Goal: Task Accomplishment & Management: Use online tool/utility

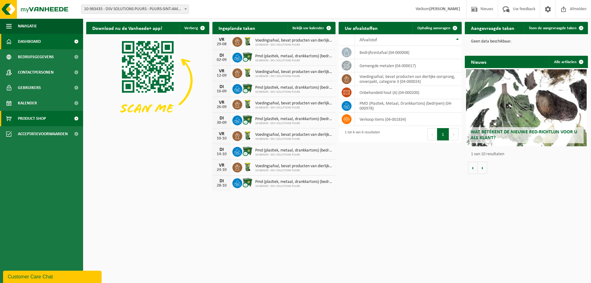
click at [42, 119] on span "Product Shop" at bounding box center [32, 118] width 28 height 15
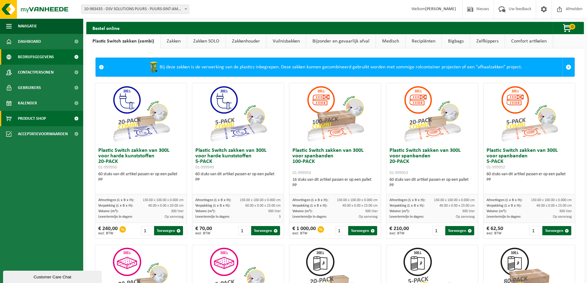
click at [36, 59] on span "Bedrijfsgegevens" at bounding box center [36, 56] width 36 height 15
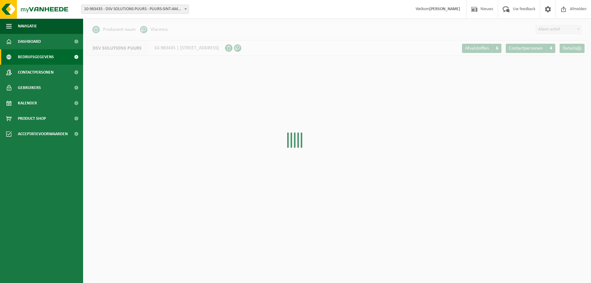
click at [37, 45] on span "Dashboard" at bounding box center [29, 41] width 23 height 15
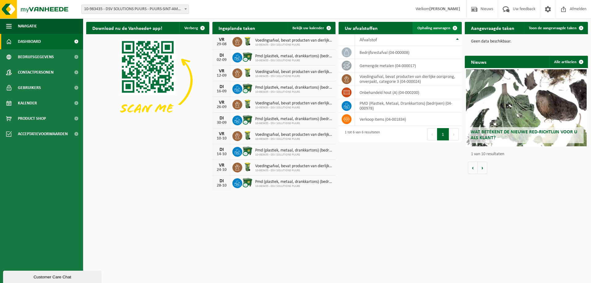
click at [445, 26] on span "Ophaling aanvragen" at bounding box center [434, 28] width 33 height 4
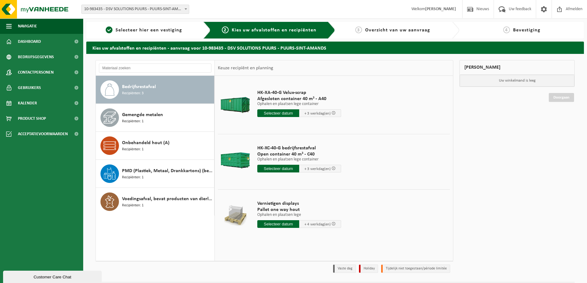
click at [273, 114] on input "text" at bounding box center [278, 113] width 42 height 8
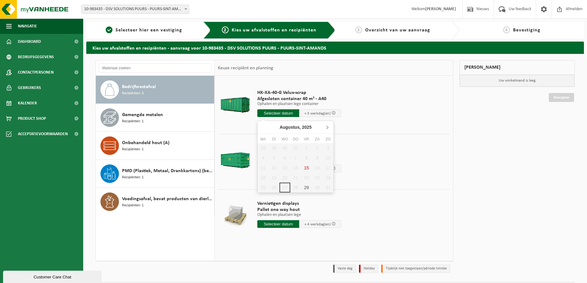
click at [326, 126] on icon at bounding box center [327, 127] width 10 height 10
click at [265, 147] on div "1" at bounding box center [262, 148] width 11 height 10
type input "Van 2025-09-01"
type input "2025-09-01"
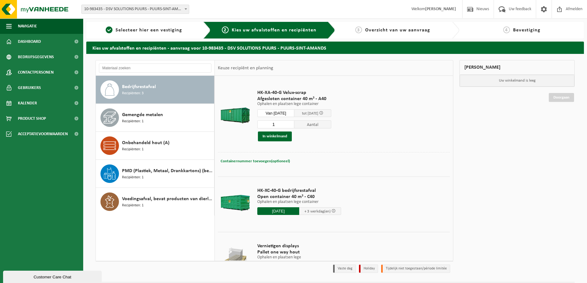
click at [253, 161] on span "Containernummer toevoegen(optioneel)" at bounding box center [255, 161] width 69 height 4
type input "A40-115"
click at [275, 135] on button "In winkelmand" at bounding box center [275, 137] width 34 height 10
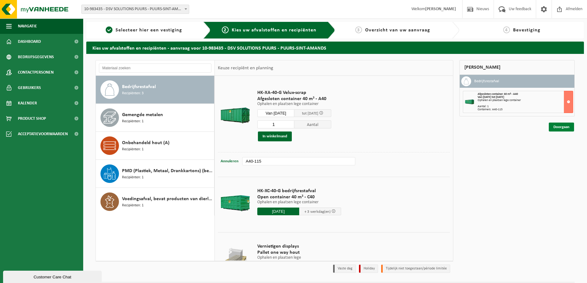
click at [560, 127] on link "Doorgaan" at bounding box center [561, 127] width 25 height 9
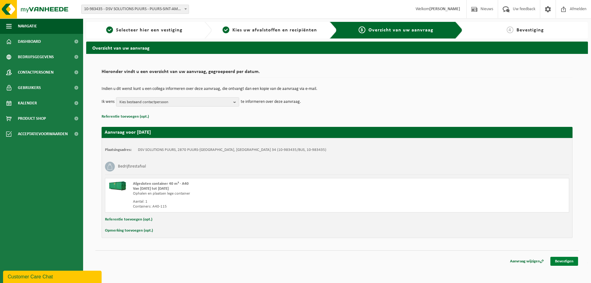
click at [573, 258] on link "Bevestigen" at bounding box center [565, 261] width 28 height 9
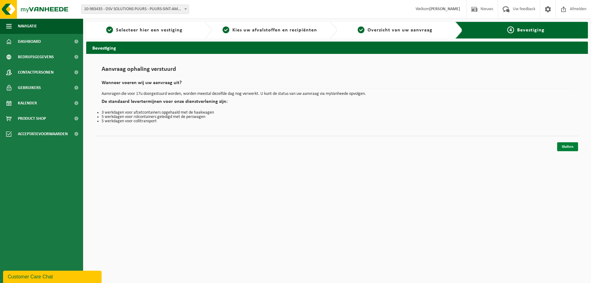
click at [570, 148] on link "Sluiten" at bounding box center [567, 146] width 21 height 9
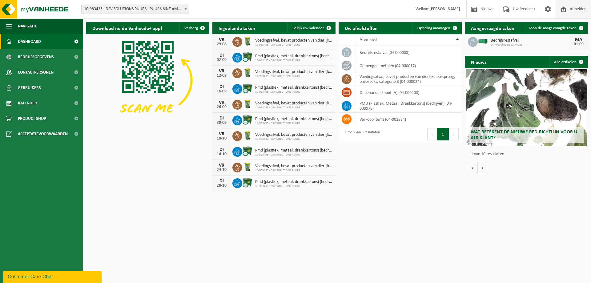
click at [569, 7] on span "Afmelden" at bounding box center [579, 9] width 20 height 18
